Goal: Register for event/course

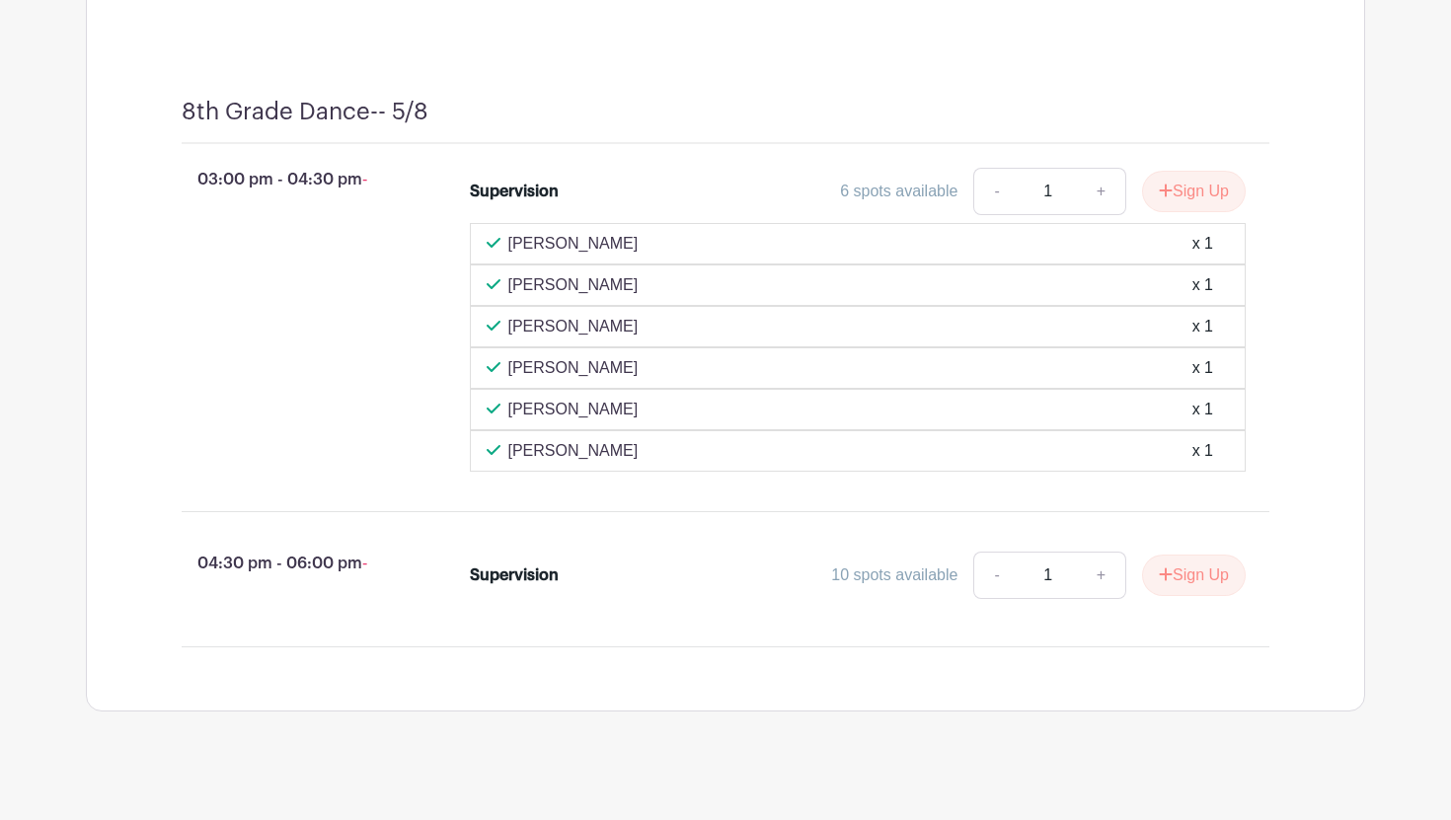
scroll to position [11795, 0]
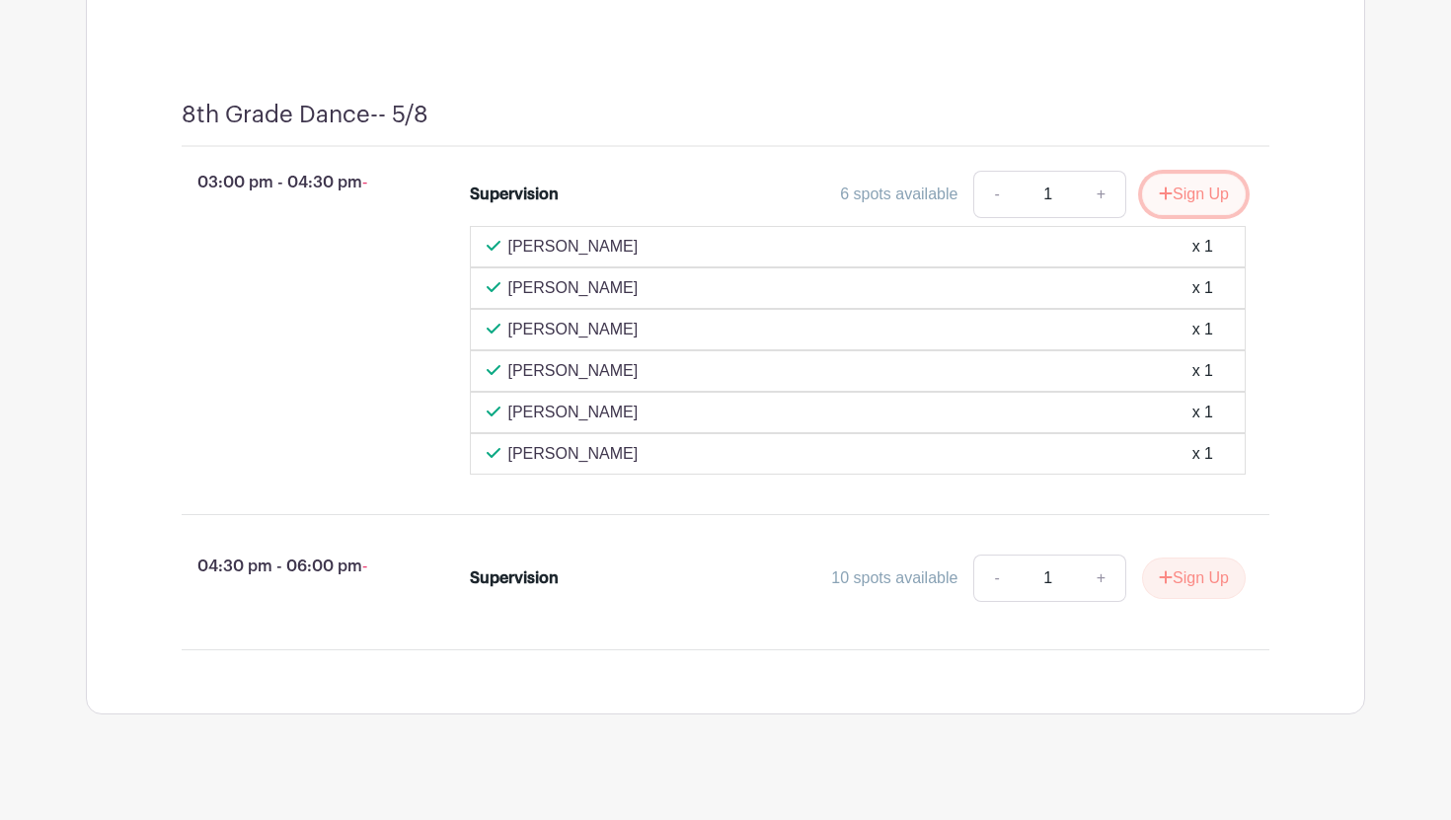
click at [1179, 212] on button "Sign Up" at bounding box center [1194, 194] width 104 height 41
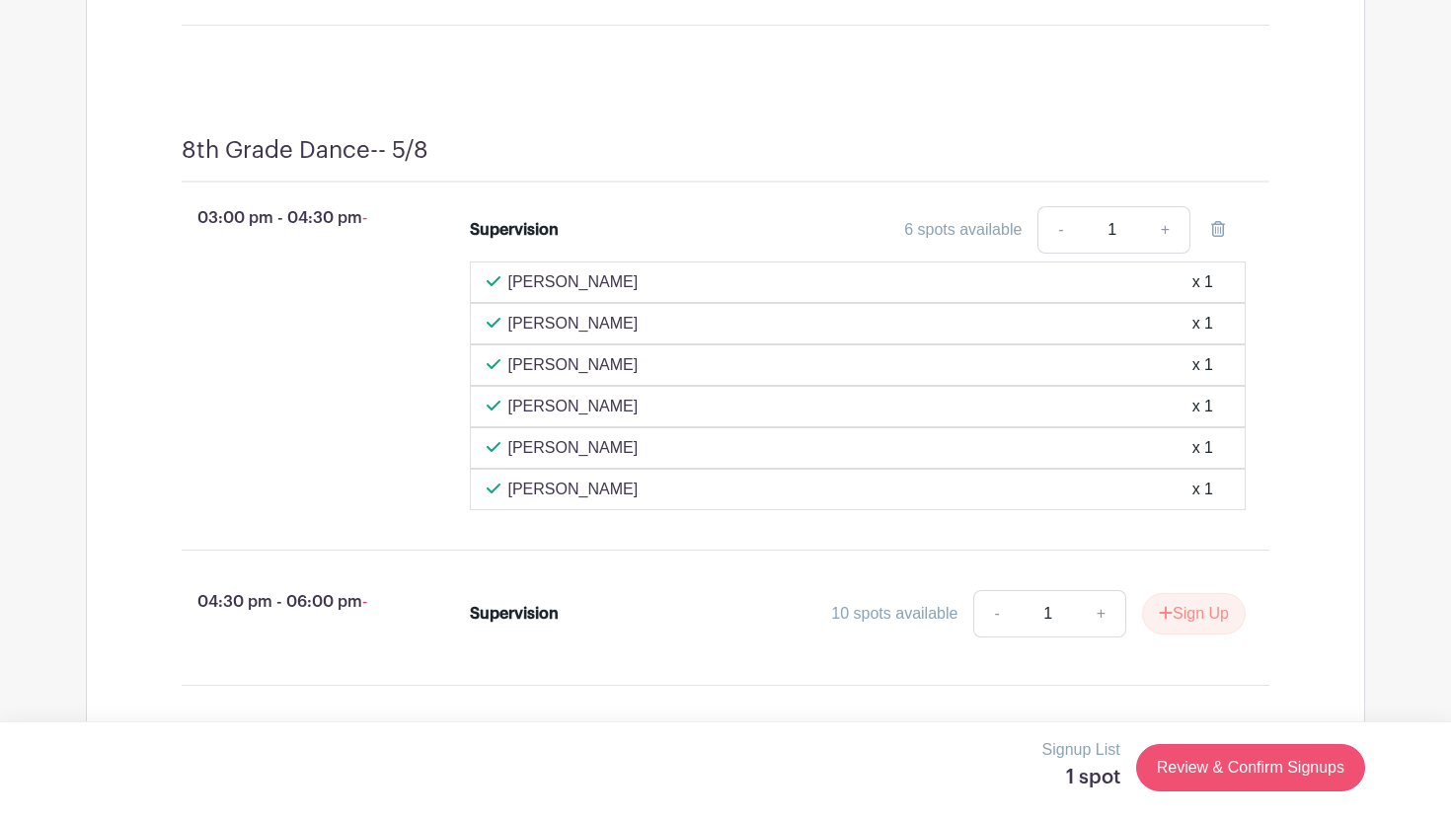
scroll to position [11830, 0]
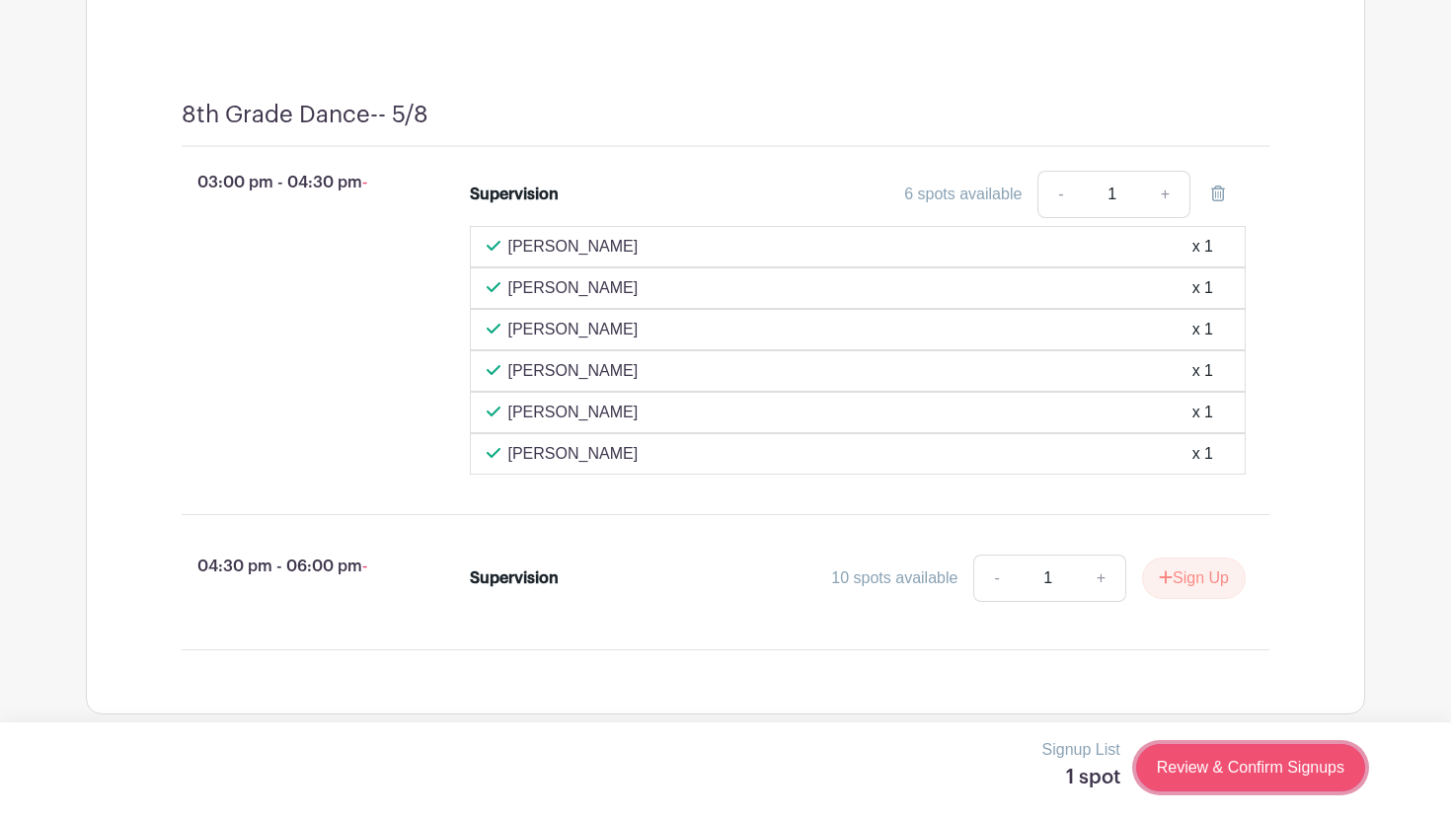
click at [1202, 770] on link "Review & Confirm Signups" at bounding box center [1250, 767] width 229 height 47
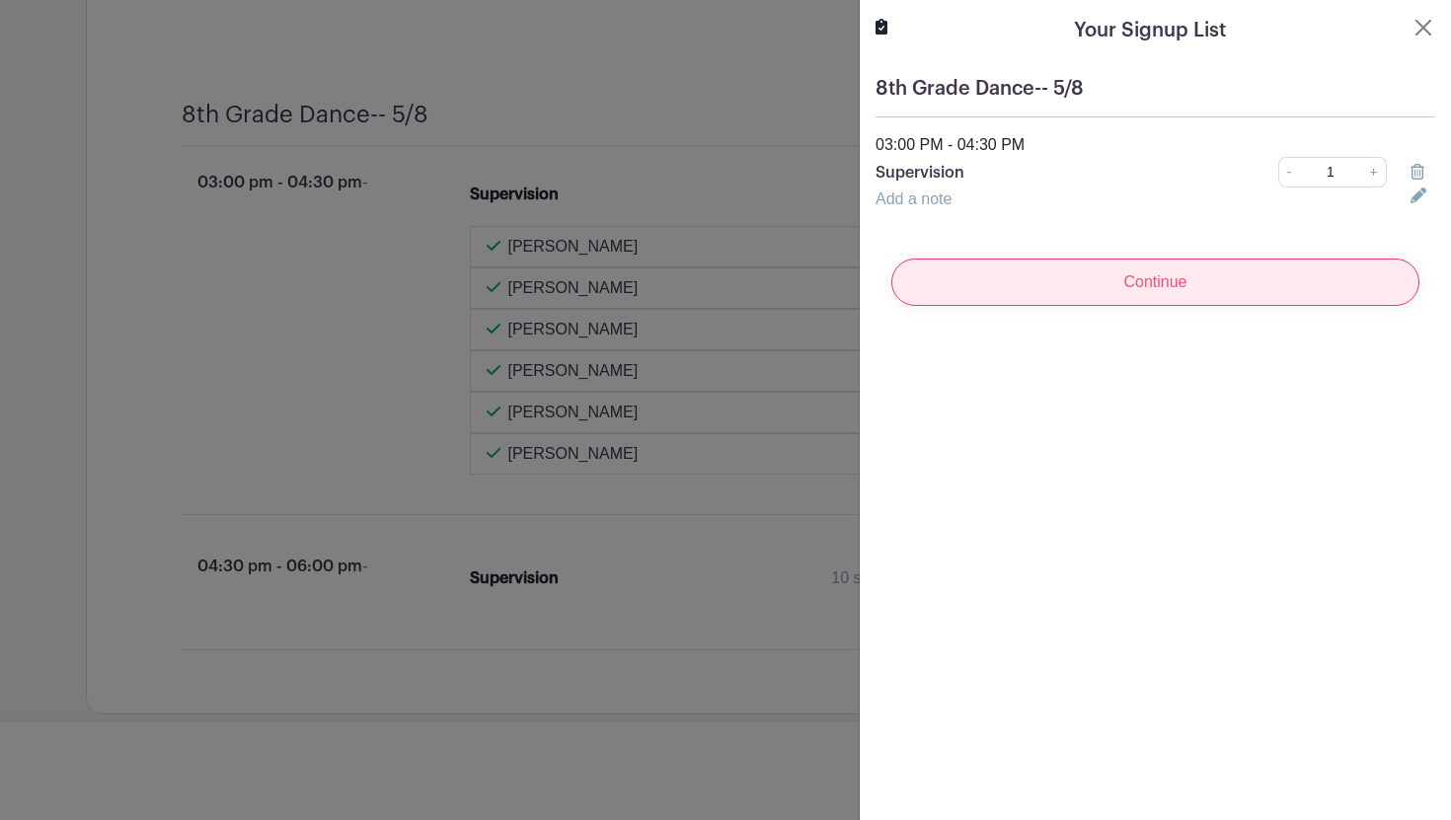
click at [1144, 279] on input "Continue" at bounding box center [1155, 282] width 528 height 47
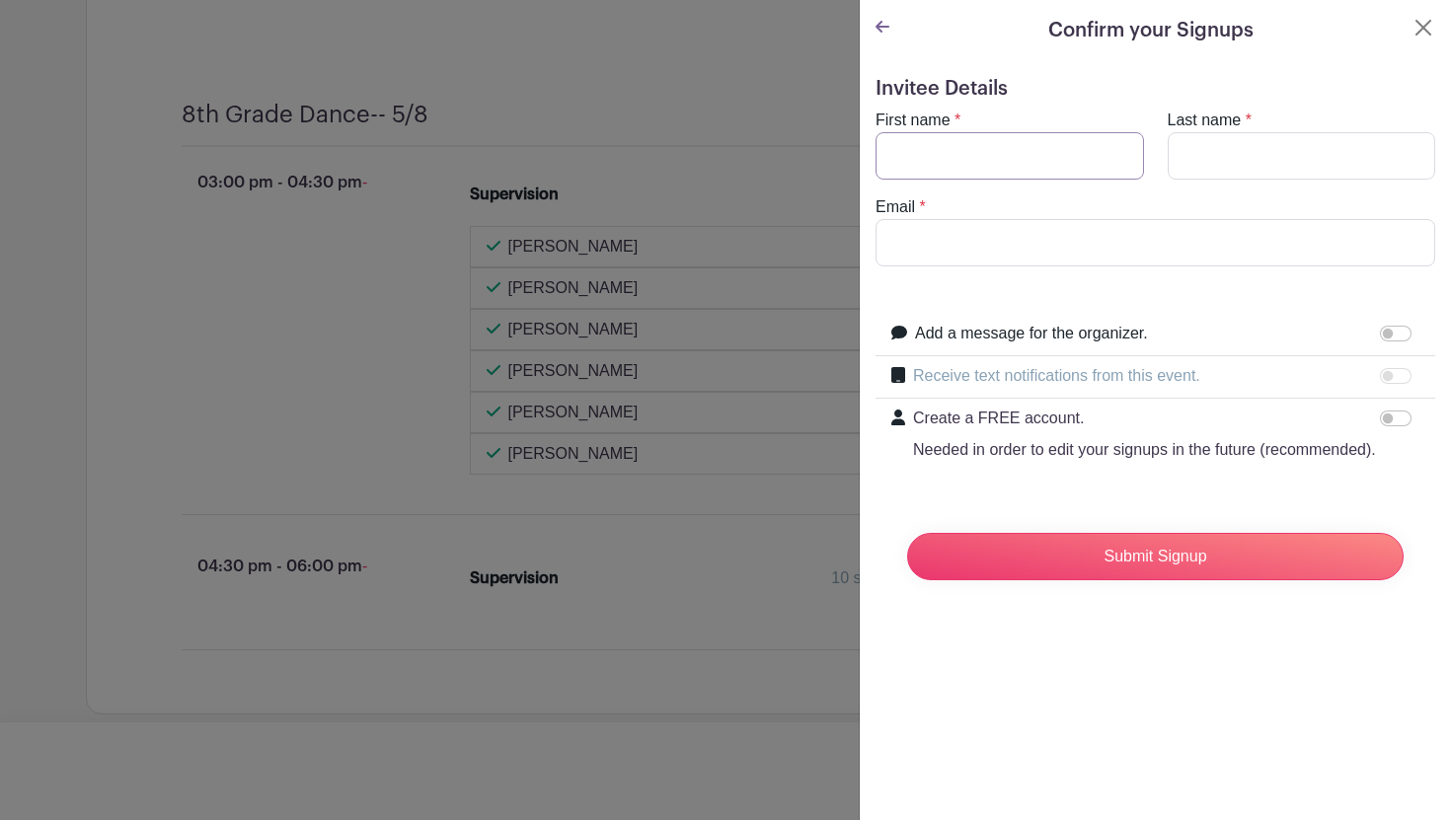
click at [1028, 155] on input "First name" at bounding box center [1009, 155] width 268 height 47
type input "Erica"
type input "Hickey"
type input "sheteachesmath@yahoo.com"
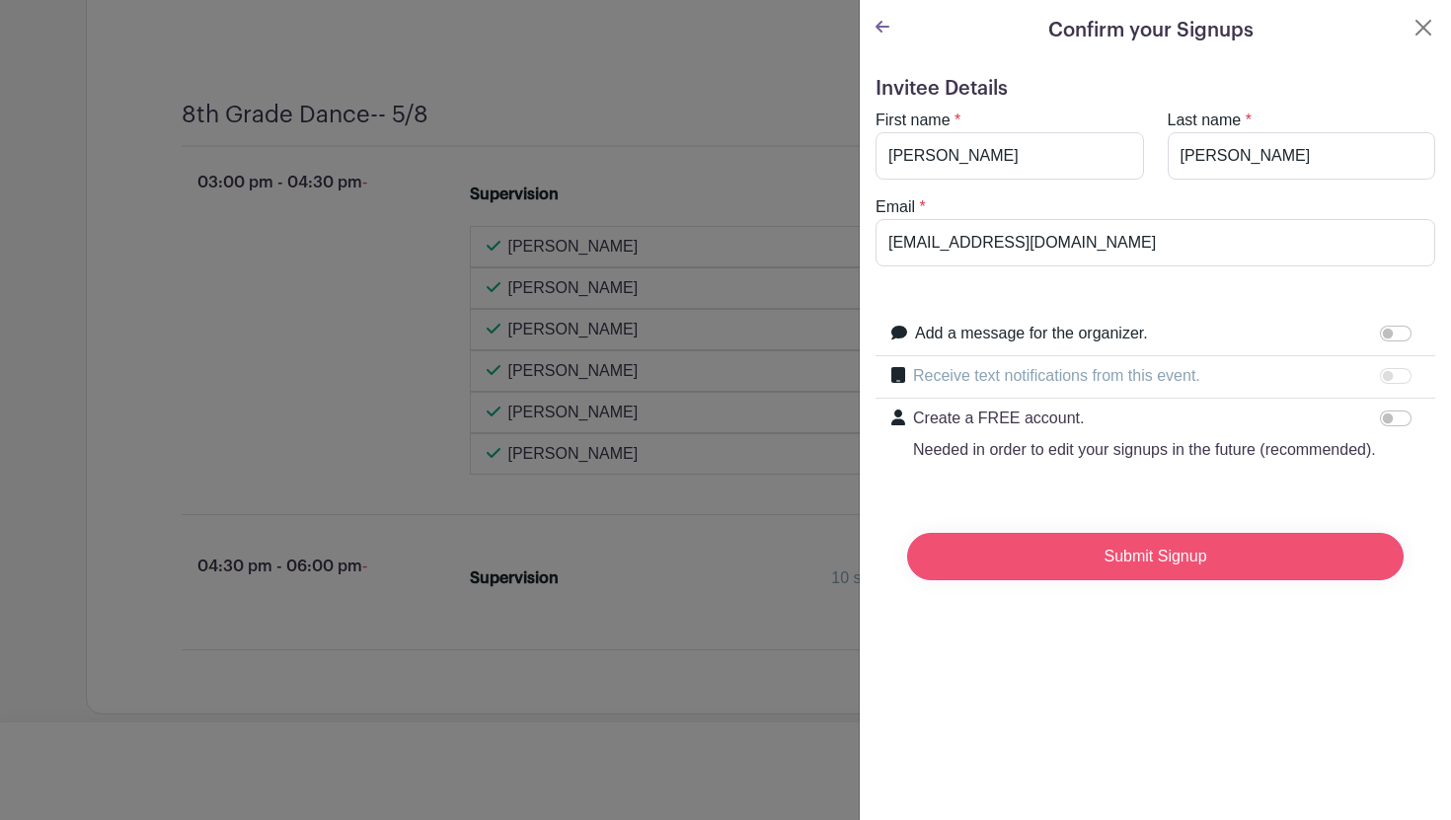
click at [1079, 563] on input "Submit Signup" at bounding box center [1155, 556] width 496 height 47
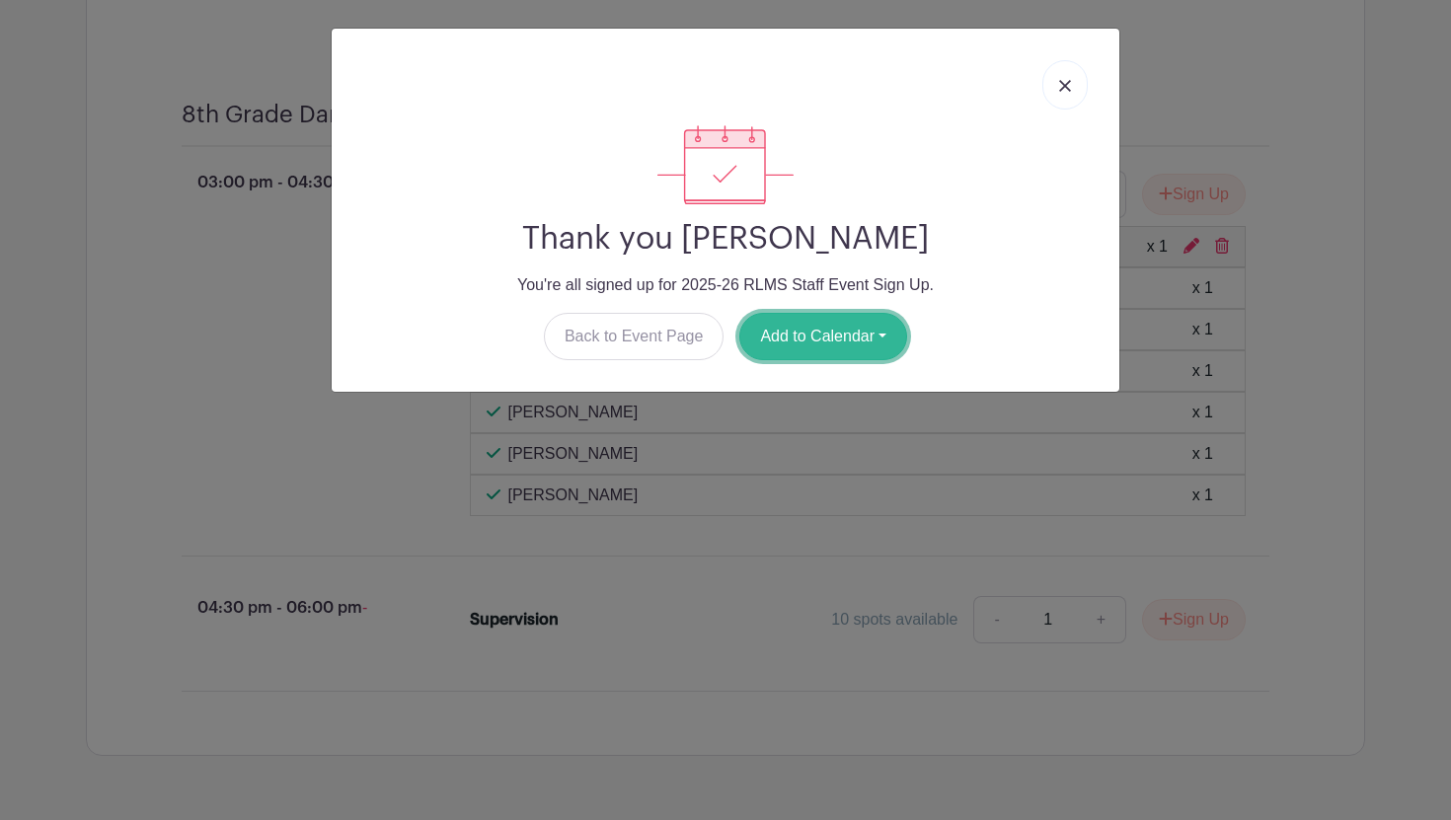
click at [851, 335] on button "Add to Calendar" at bounding box center [823, 336] width 168 height 47
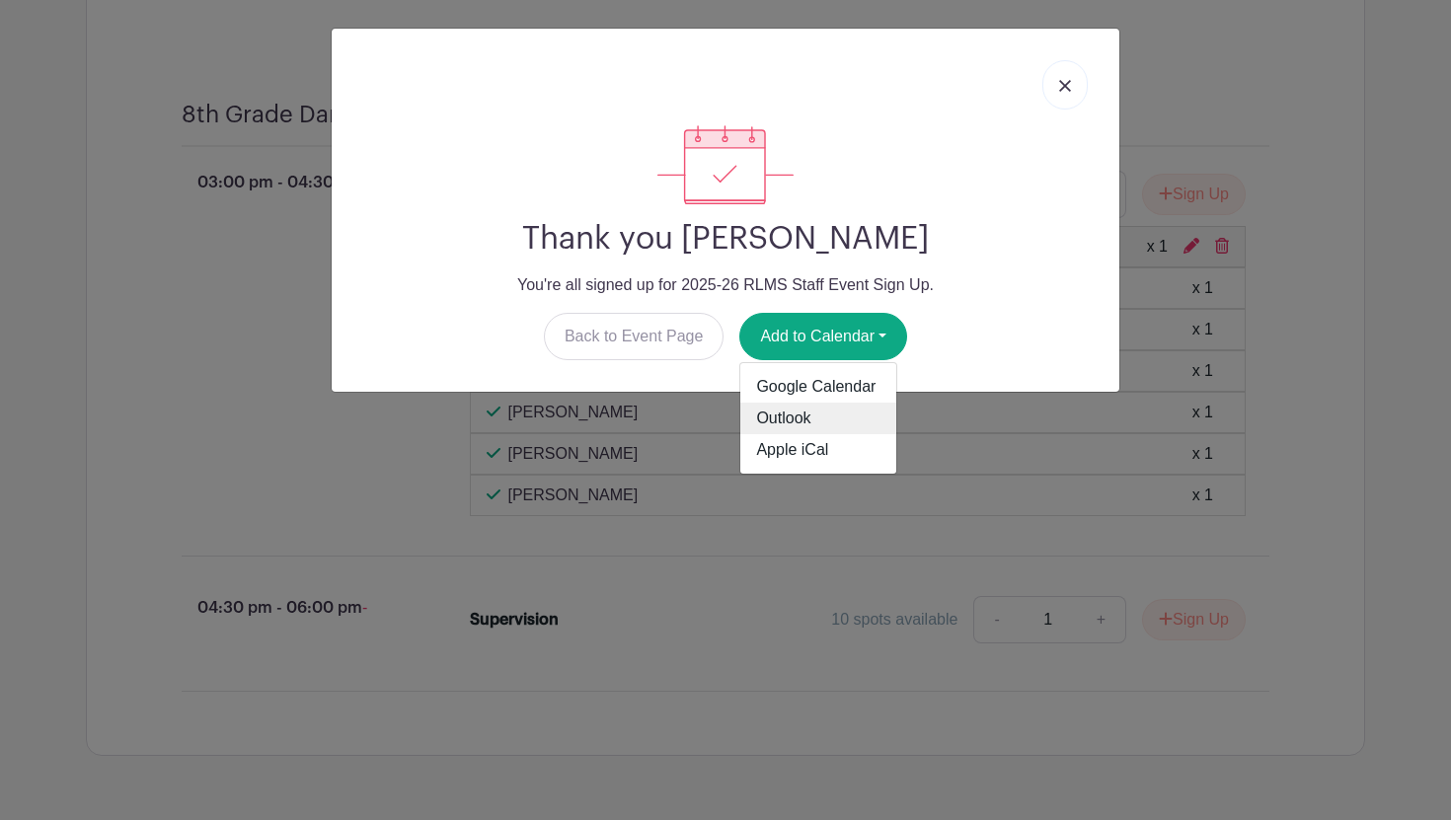
click at [788, 414] on link "Outlook" at bounding box center [818, 419] width 156 height 32
click at [857, 115] on div at bounding box center [725, 84] width 756 height 81
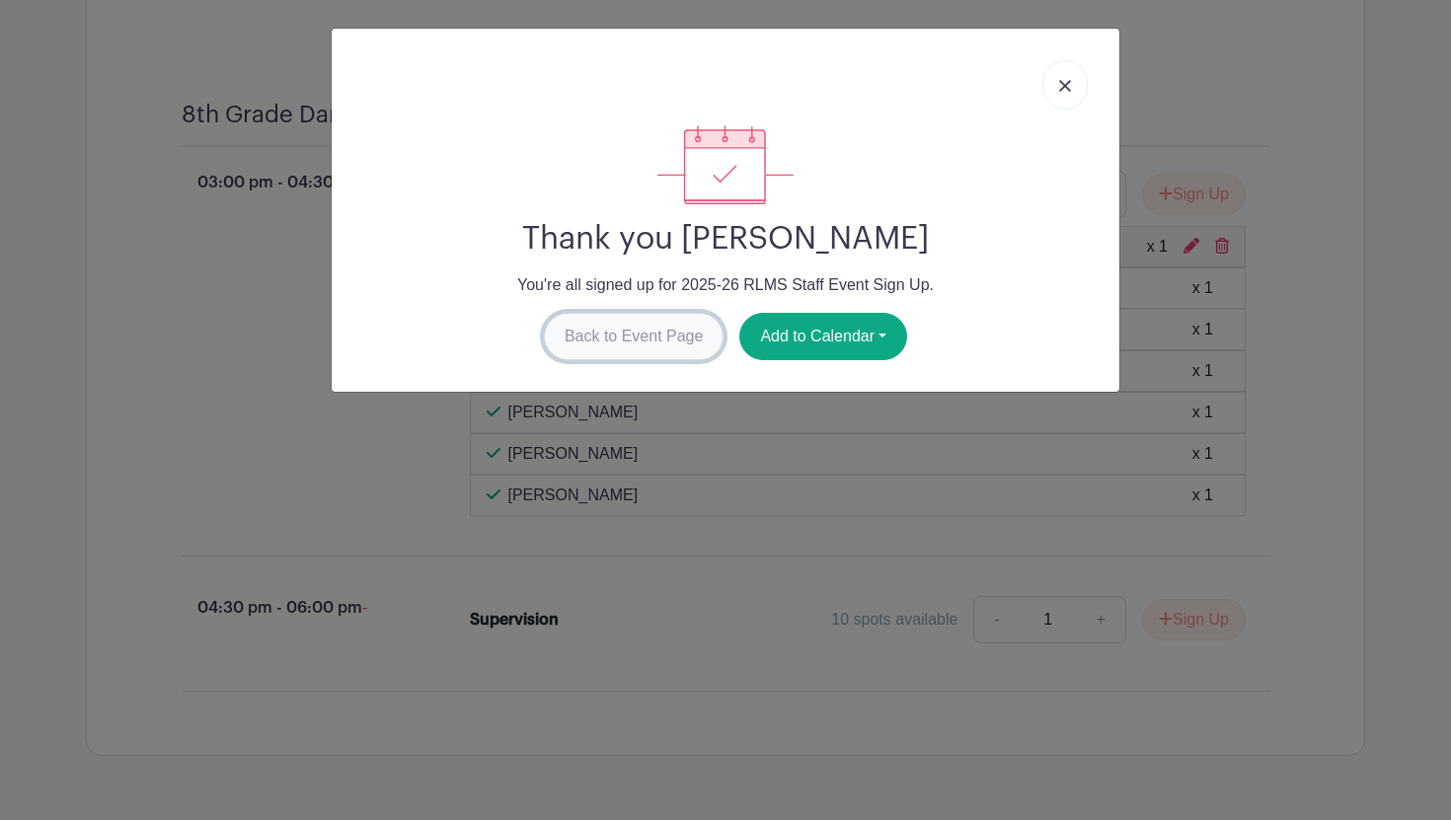
click at [644, 326] on link "Back to Event Page" at bounding box center [634, 336] width 181 height 47
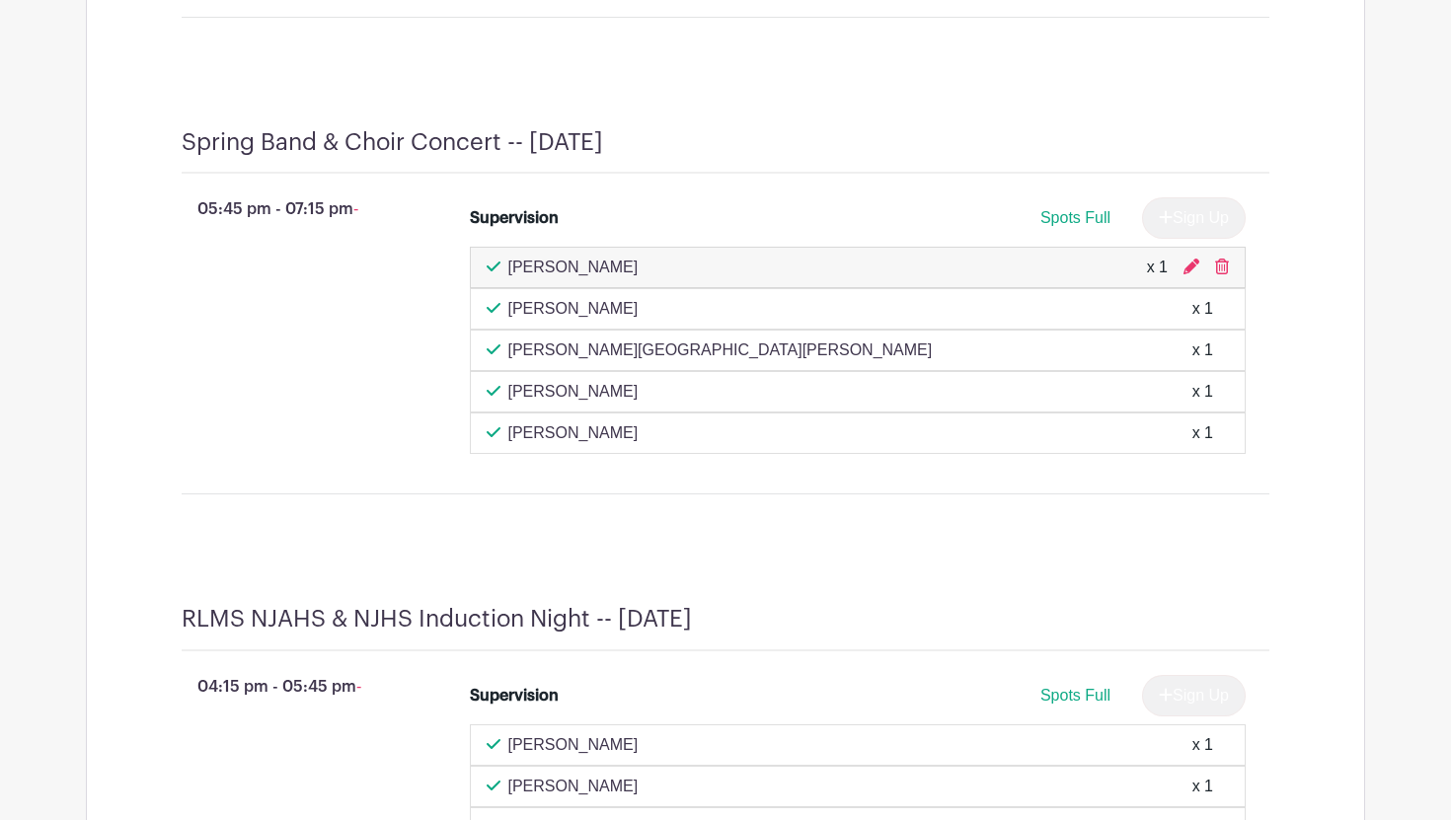
scroll to position [9064, 0]
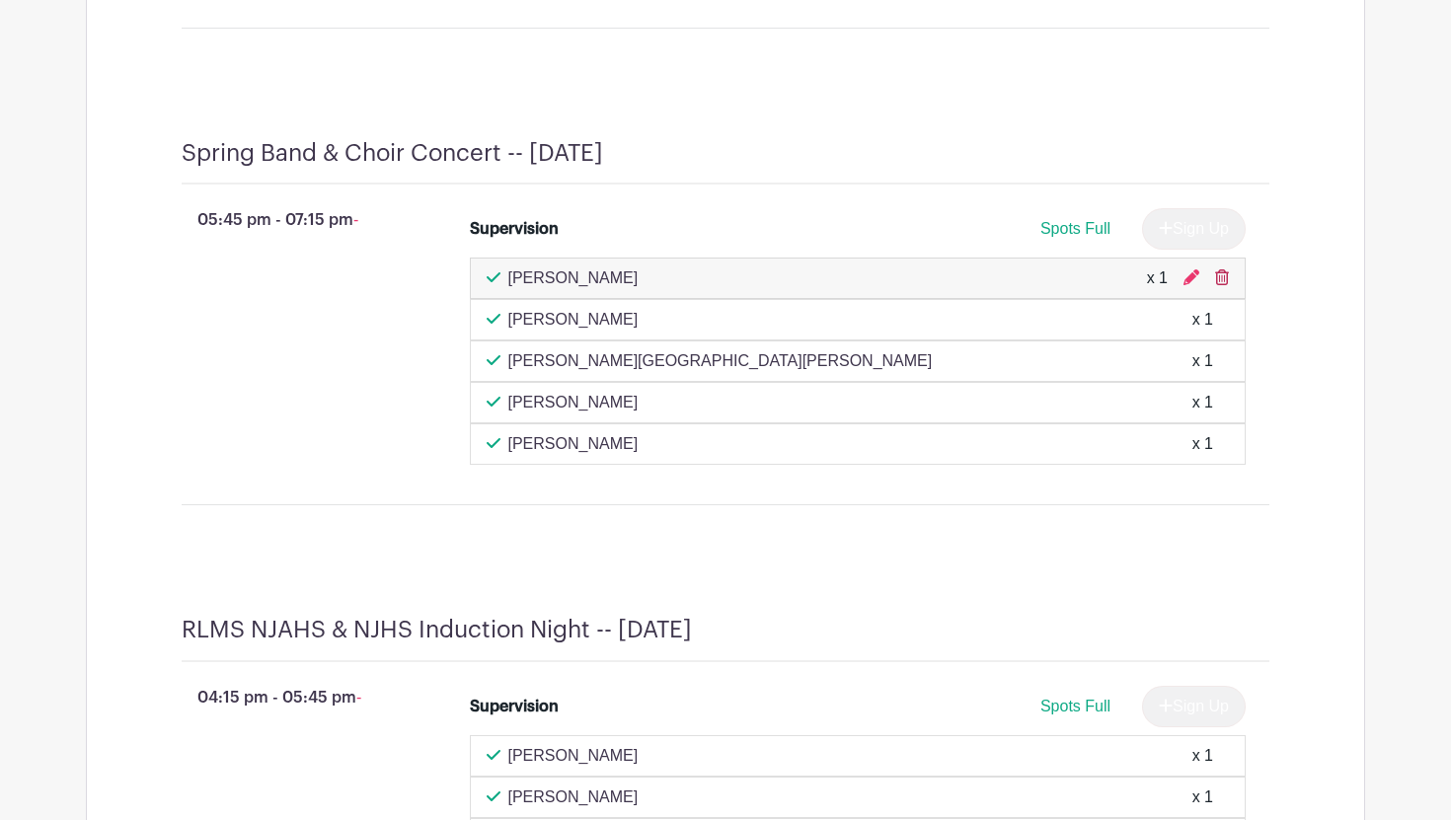
click at [1227, 285] on icon at bounding box center [1222, 277] width 14 height 16
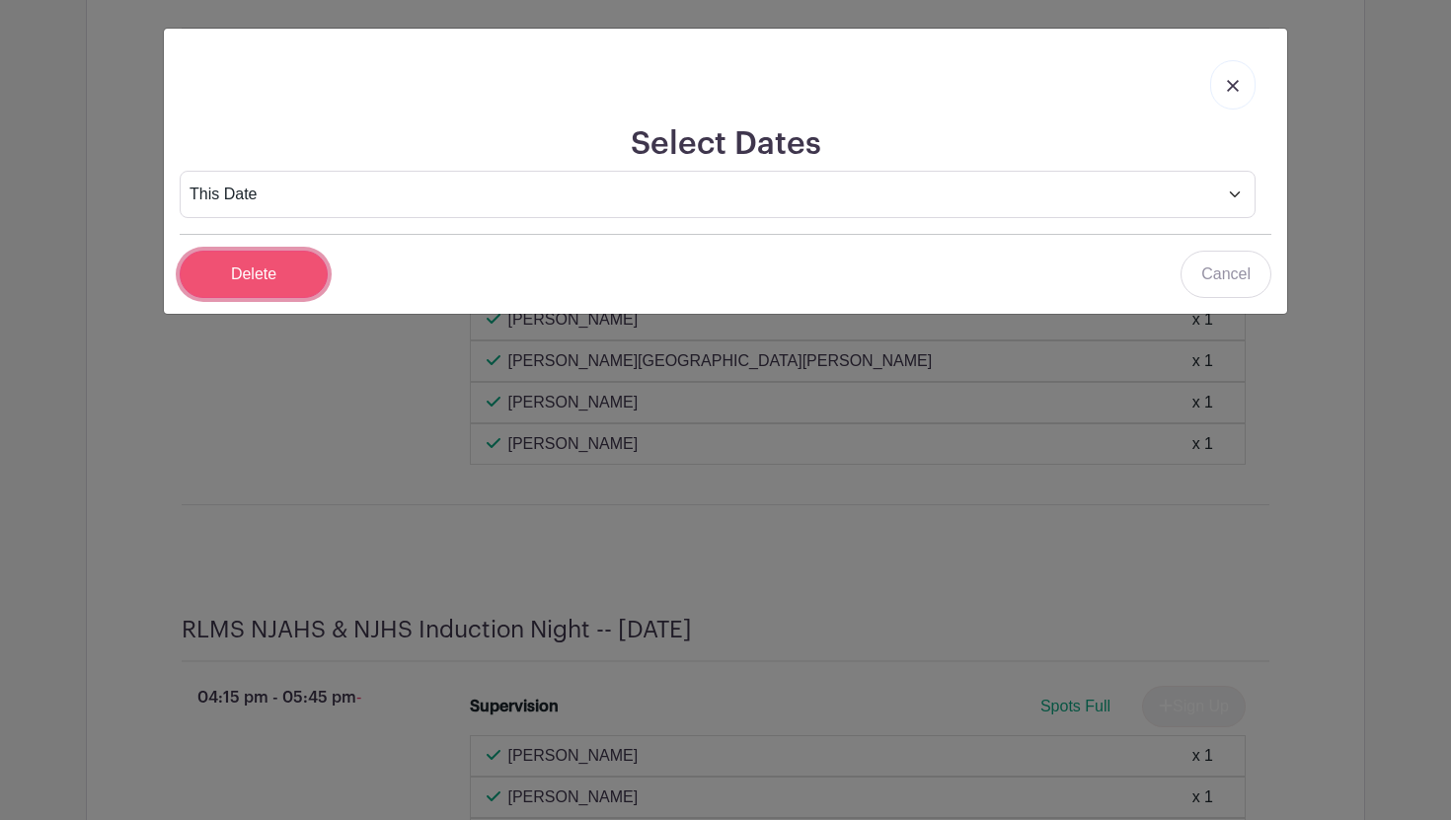
click at [204, 291] on input "Delete" at bounding box center [254, 274] width 148 height 47
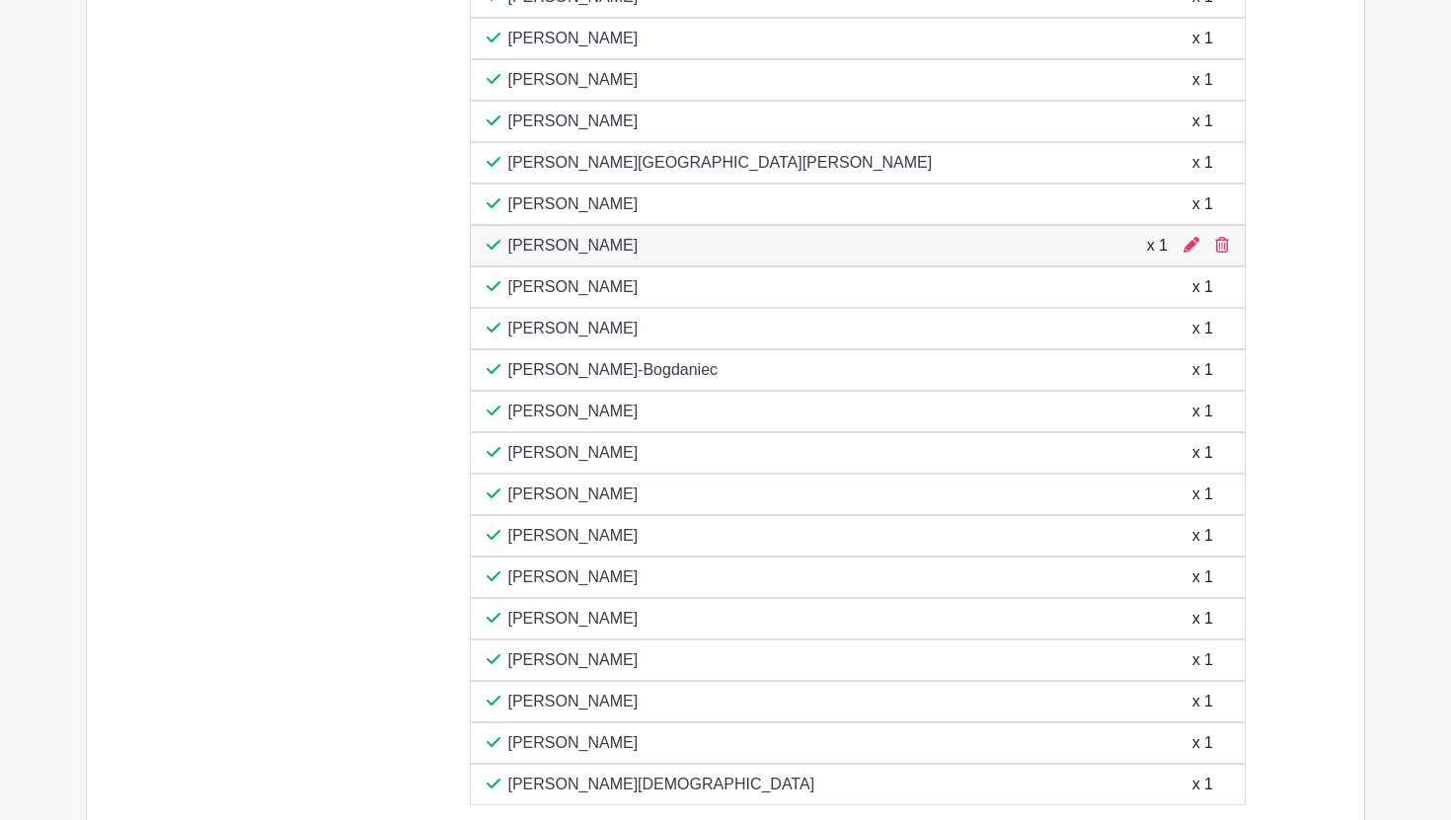
scroll to position [10936, 0]
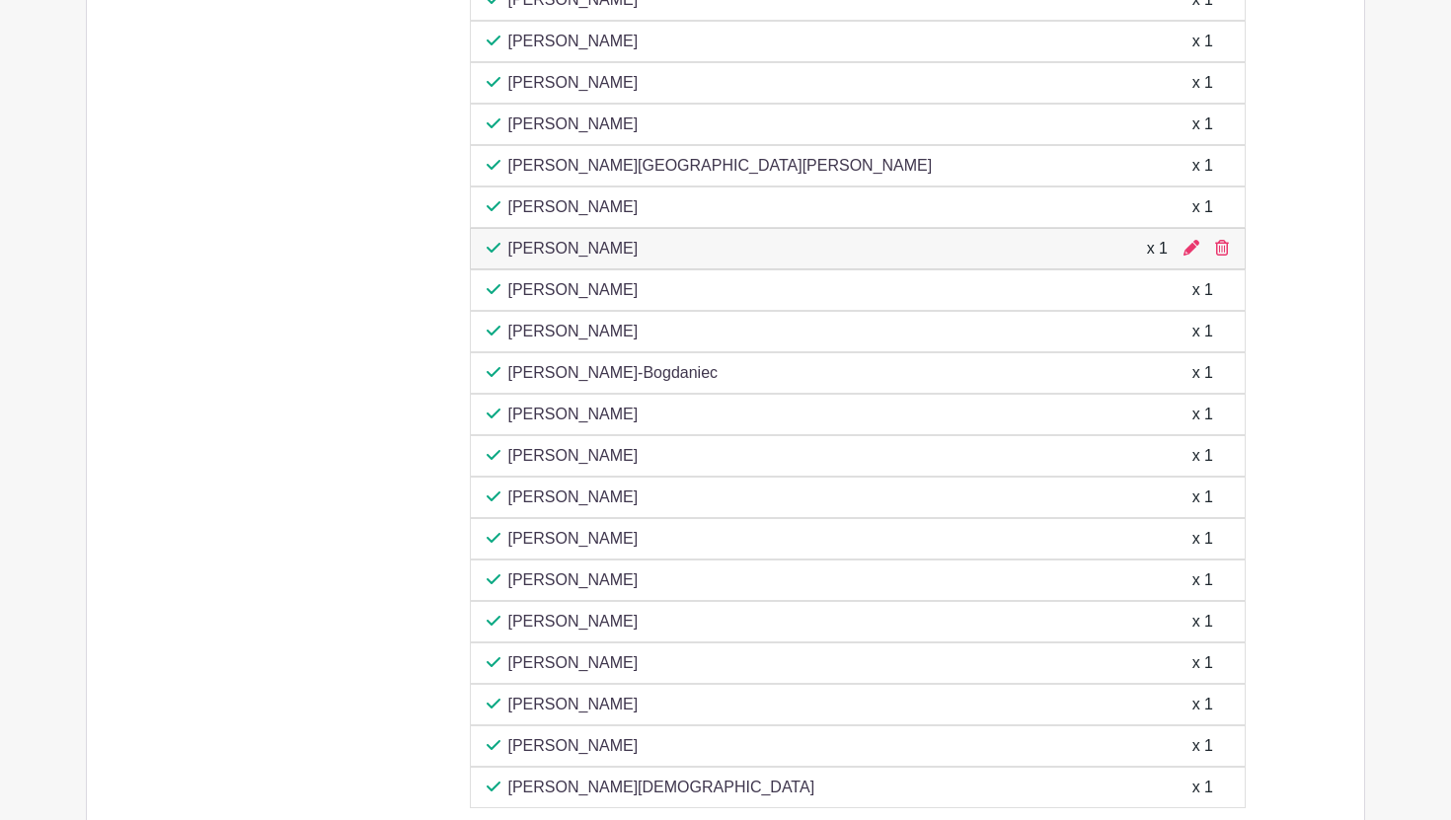
click at [311, 611] on div "11:30 am - 01:00 pm -" at bounding box center [294, 117] width 288 height 1397
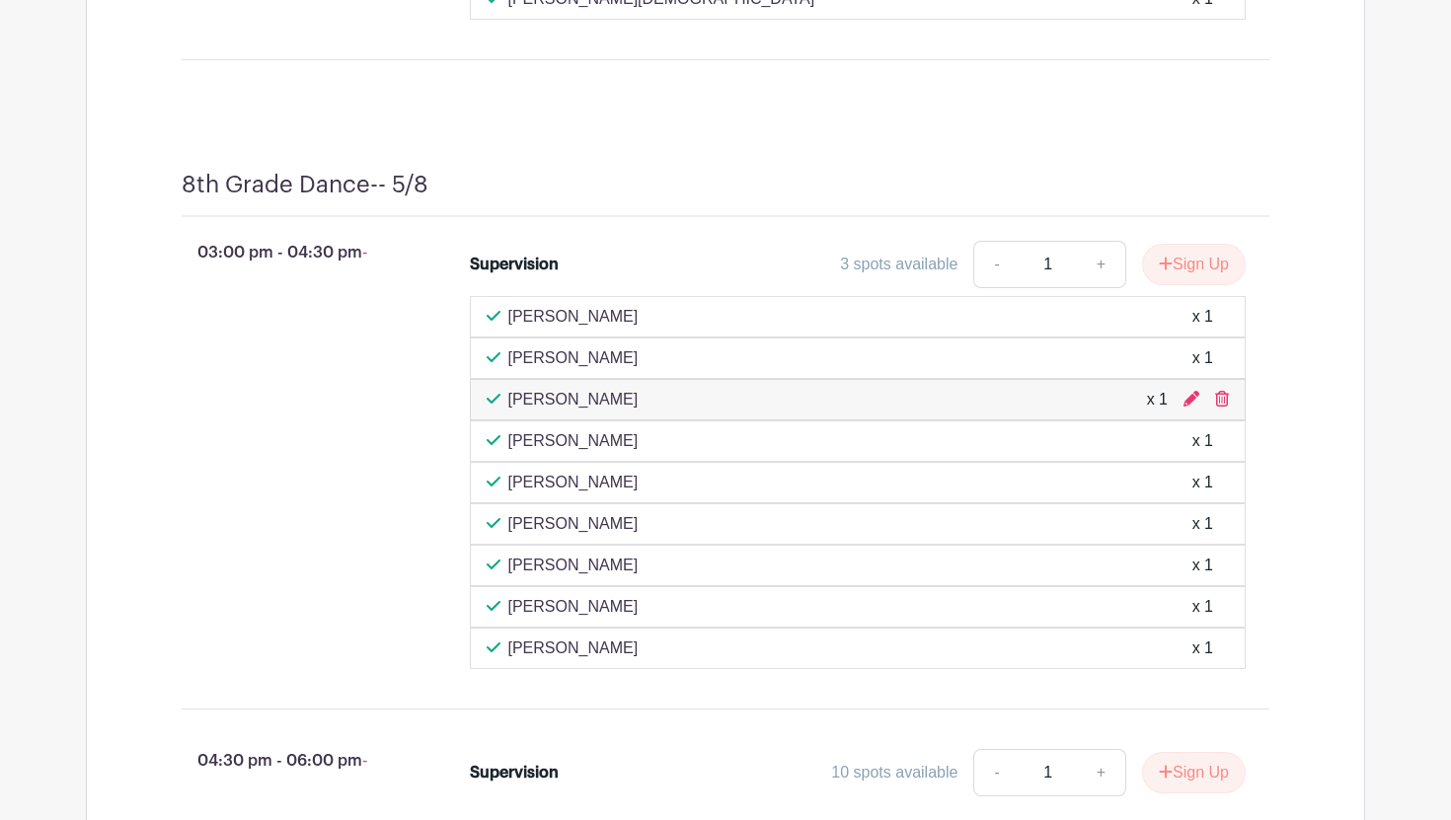
scroll to position [11642, 0]
